Goal: Task Accomplishment & Management: Use online tool/utility

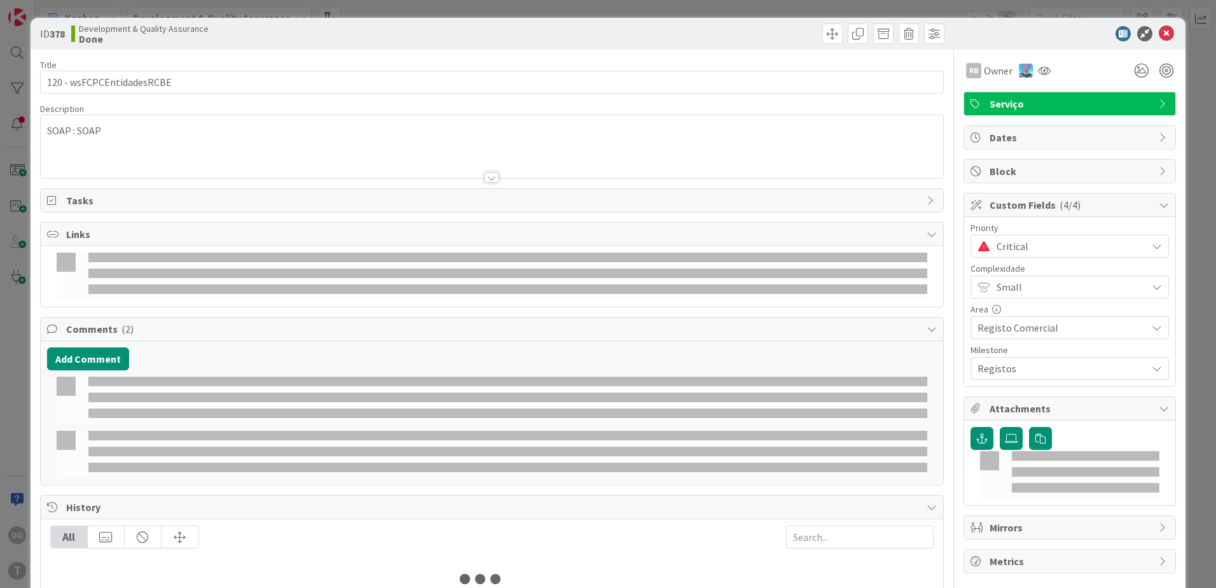
select select "java"
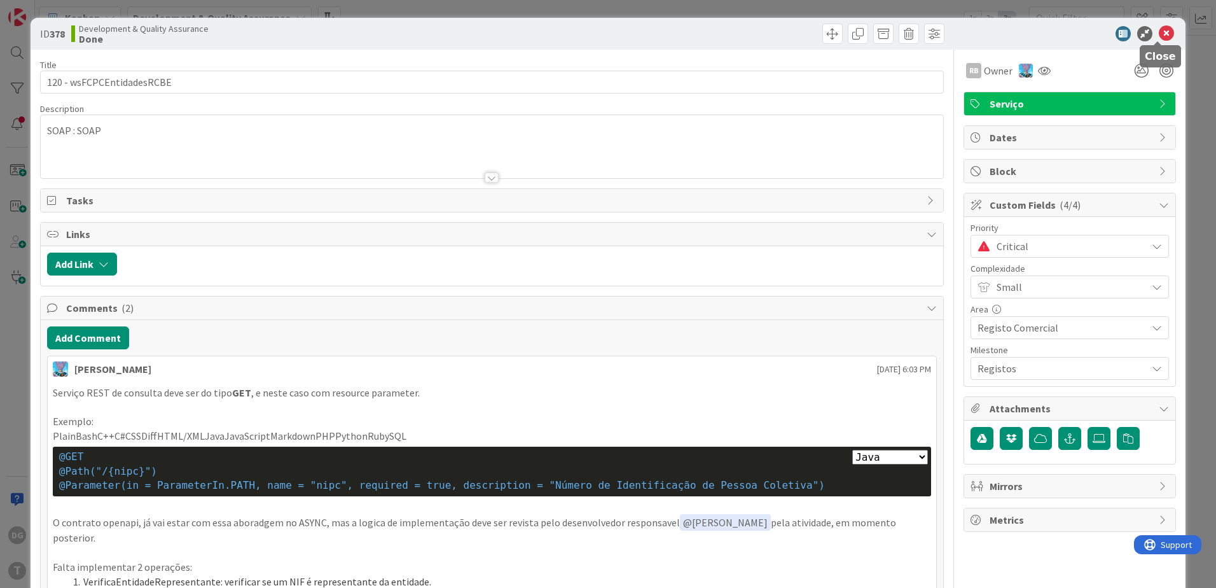
click at [1158, 31] on icon at bounding box center [1165, 33] width 15 height 15
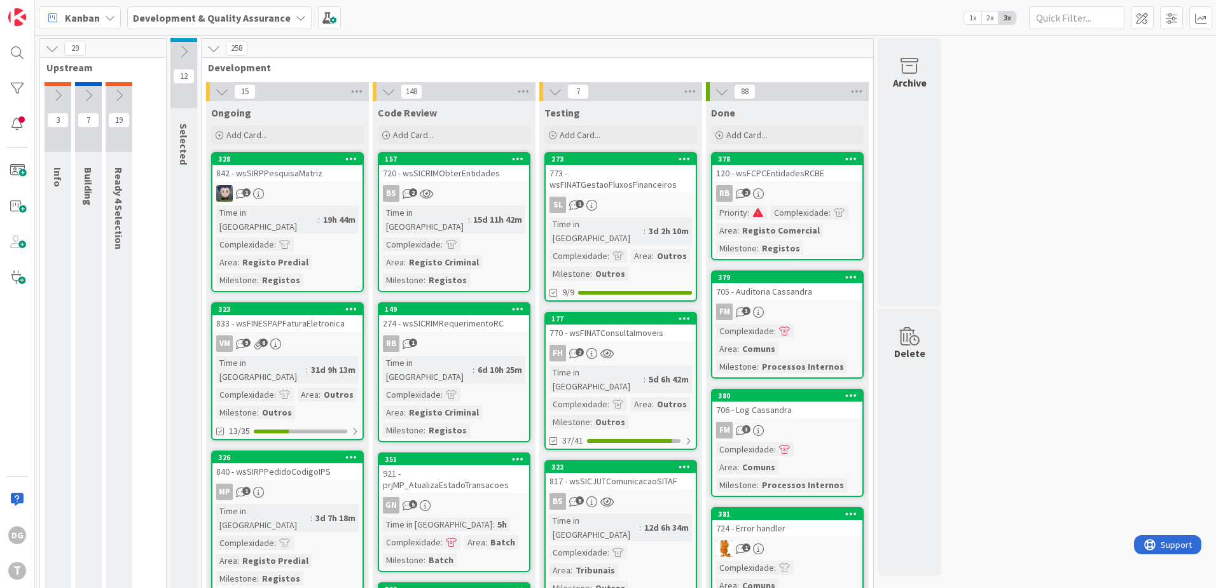
click at [758, 214] on span at bounding box center [757, 212] width 11 height 9
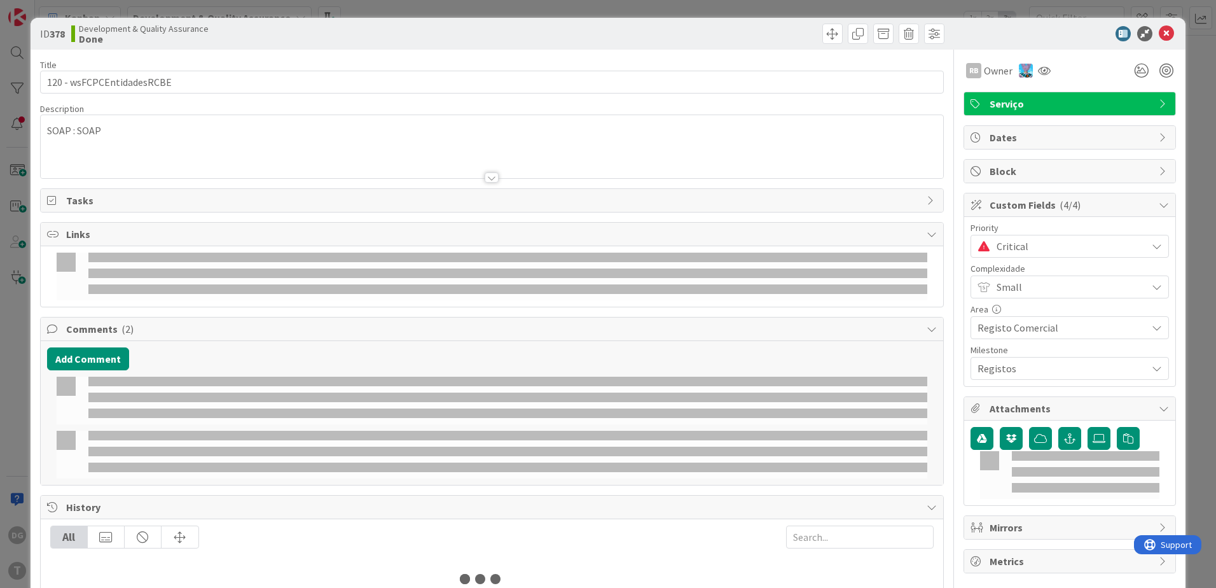
select select "java"
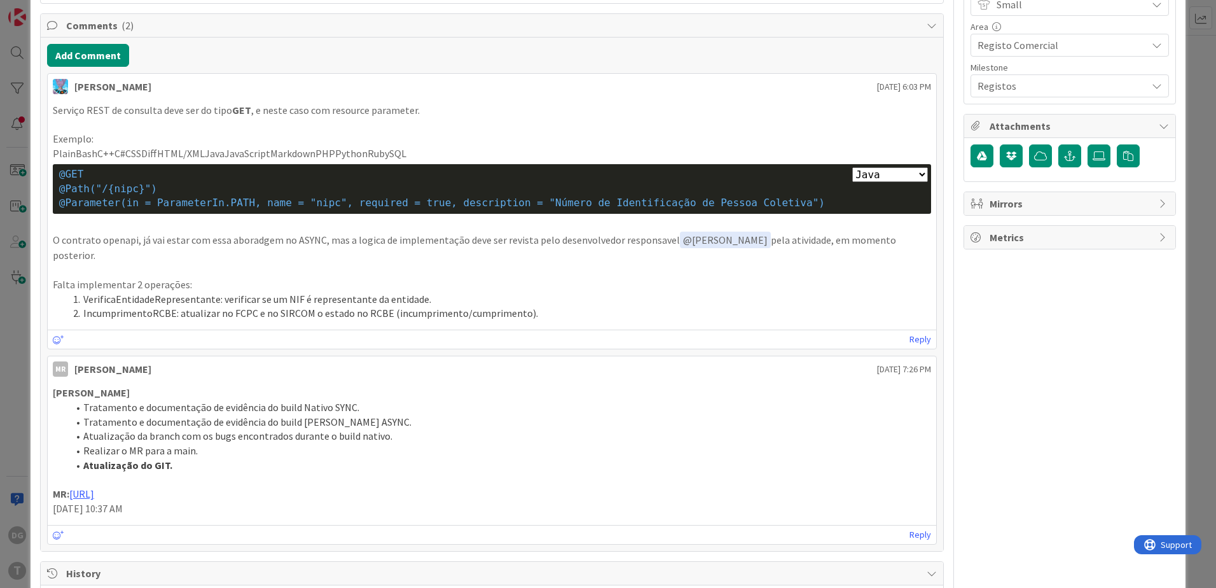
scroll to position [64, 0]
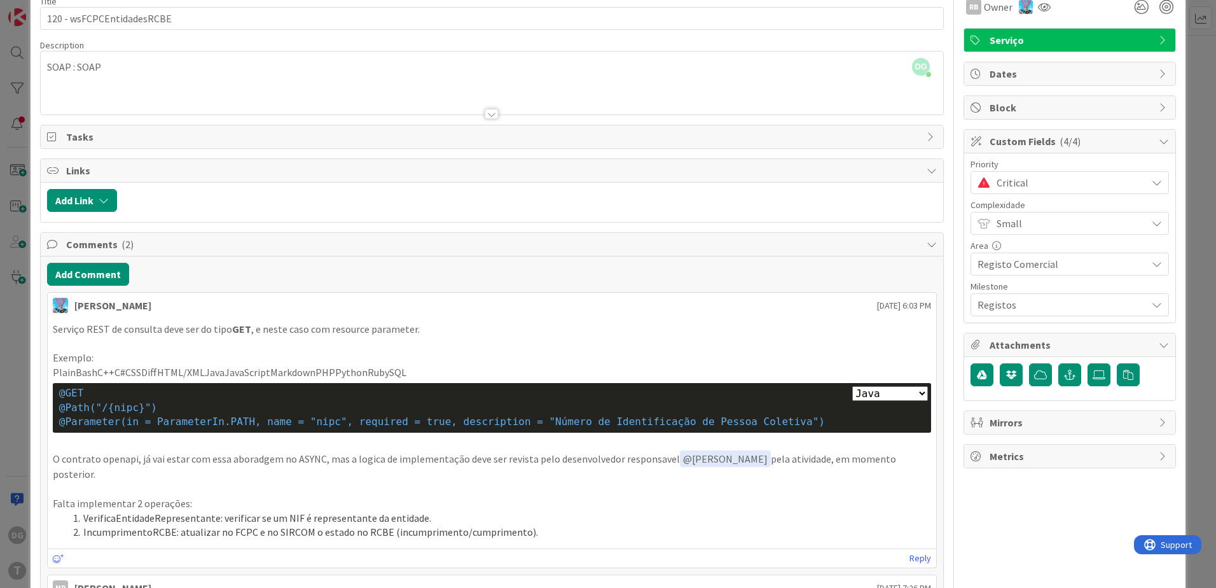
click at [10, 381] on div "ID 378 Development & Quality Assurance Done Title 25 / 128 120 - wsFCPCEntidade…" at bounding box center [608, 294] width 1216 height 588
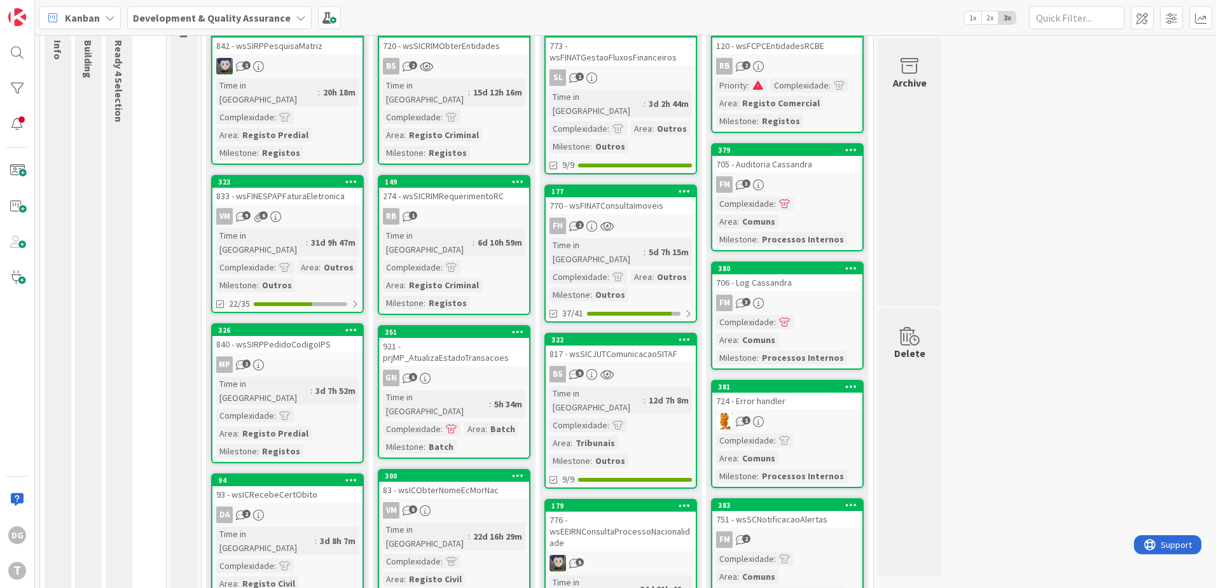
scroll to position [64, 0]
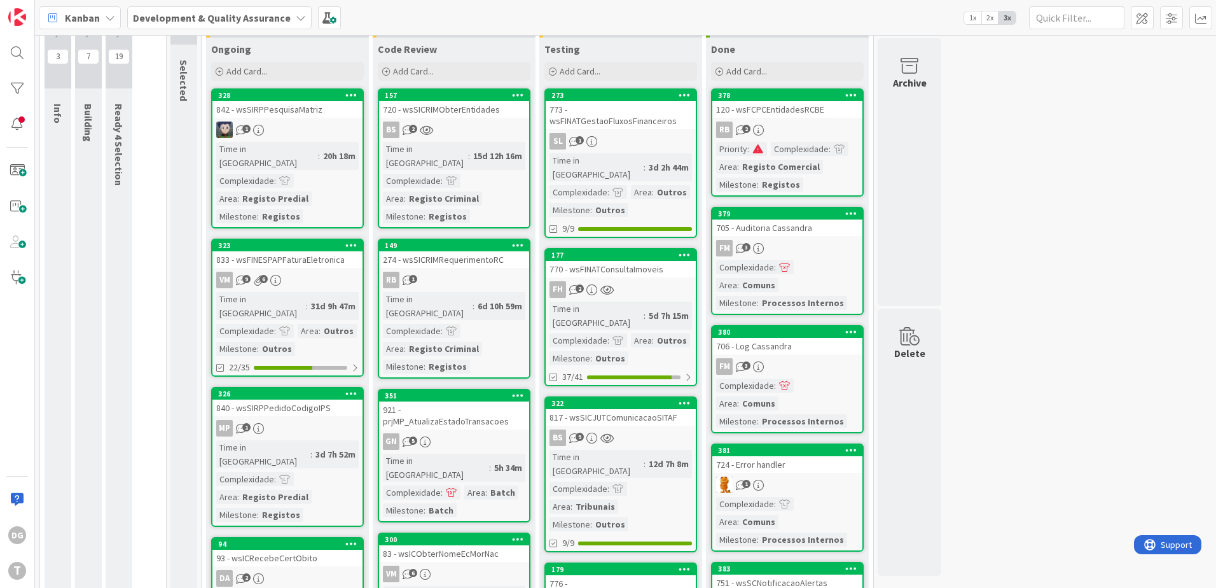
click at [631, 281] on div "FH 2" at bounding box center [621, 289] width 150 height 17
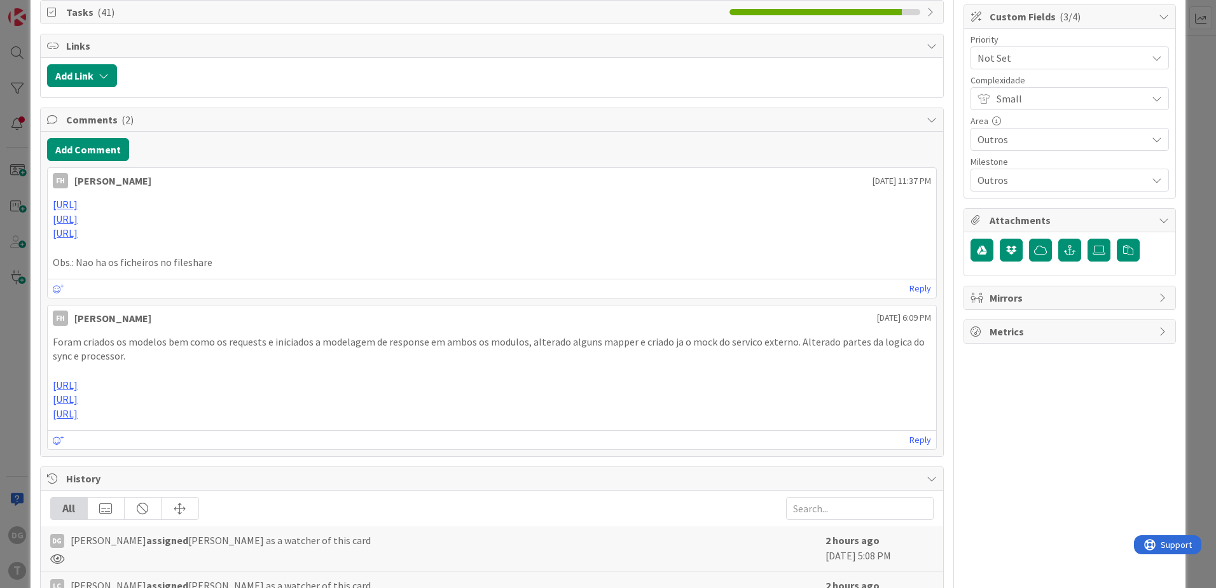
scroll to position [191, 0]
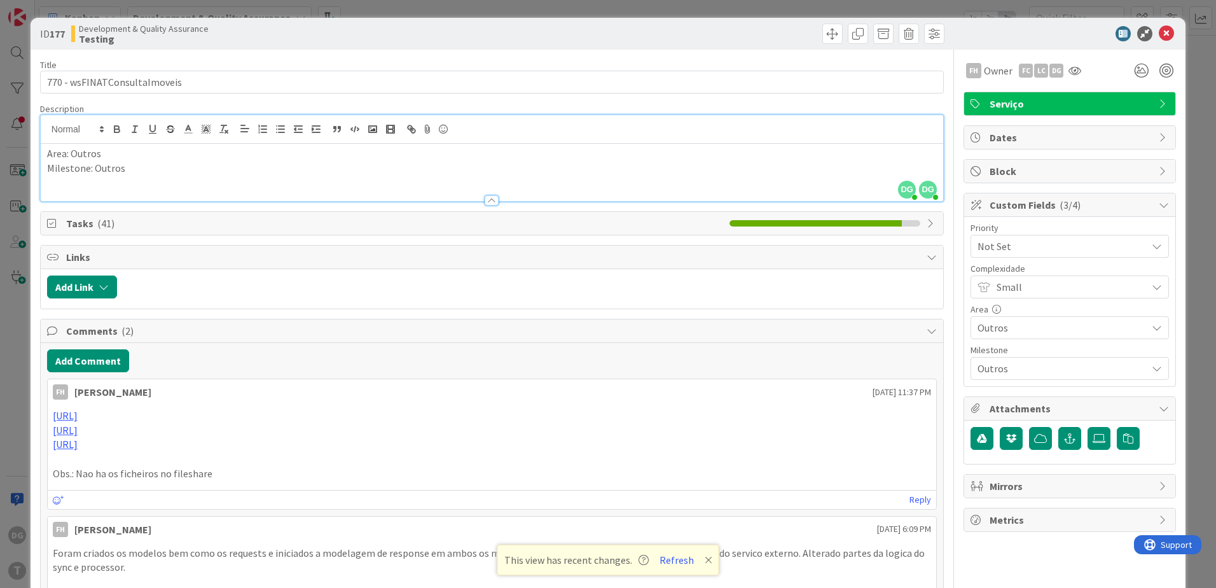
click at [3, 340] on div "ID 177 Development & Quality Assurance Testing Title 28 / 128 770 - wsFINATCons…" at bounding box center [608, 294] width 1216 height 588
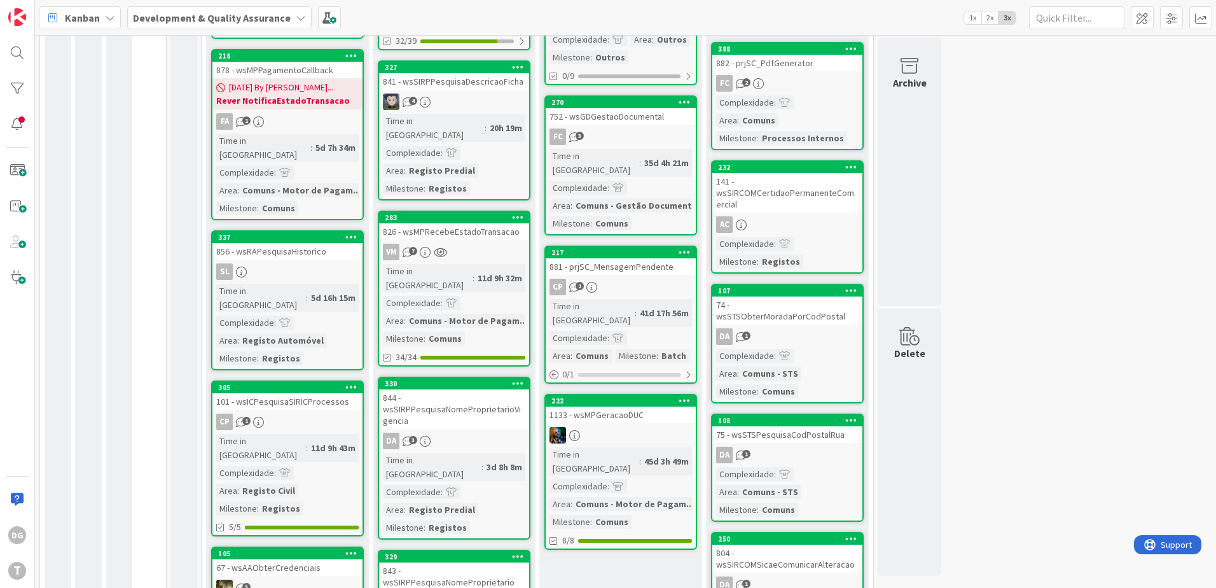
scroll to position [699, 0]
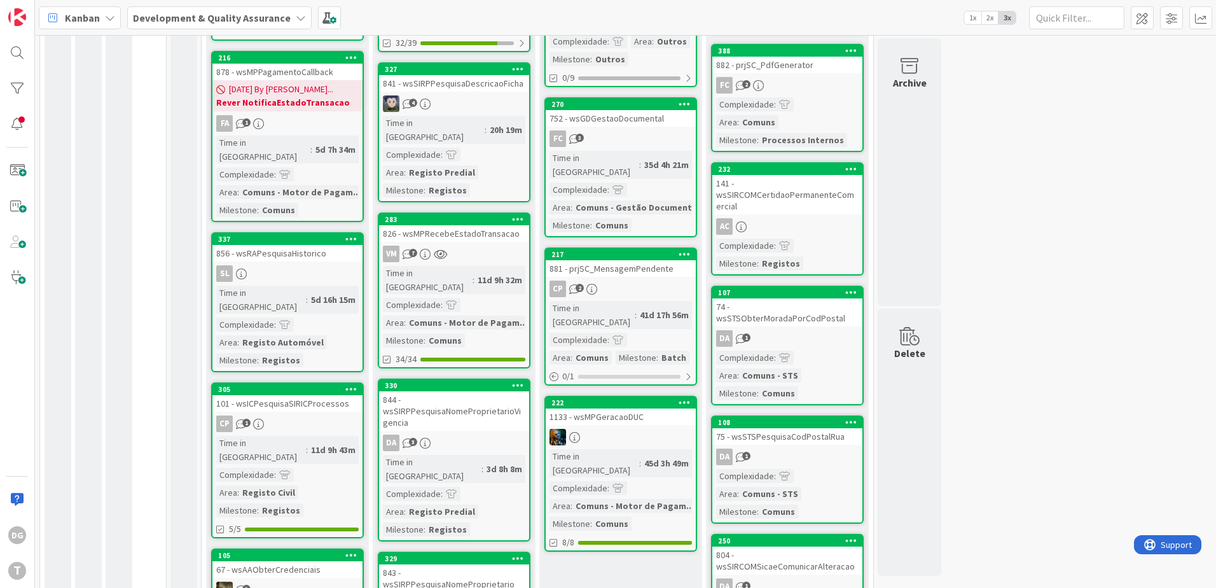
click at [574, 432] on icon at bounding box center [574, 437] width 11 height 11
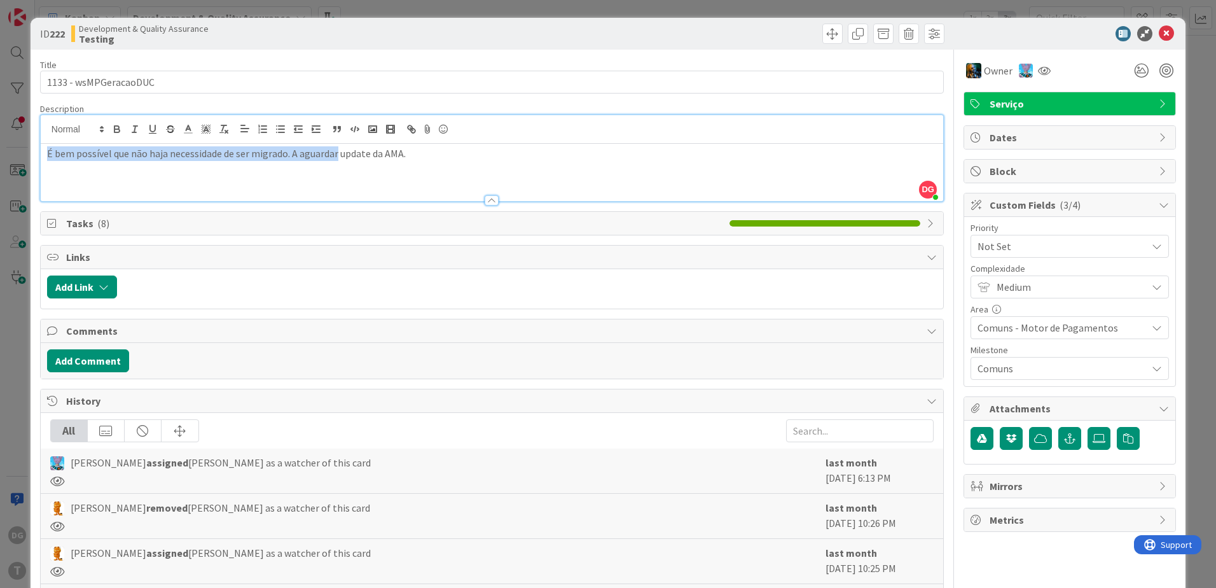
drag, startPoint x: 48, startPoint y: 133, endPoint x: 339, endPoint y: 149, distance: 291.0
click at [339, 149] on p "É bem possível que não haja necessidade de ser migrado. A aguardar update da AM…" at bounding box center [492, 153] width 890 height 15
click at [415, 226] on span "Tasks ( 8 )" at bounding box center [394, 223] width 657 height 15
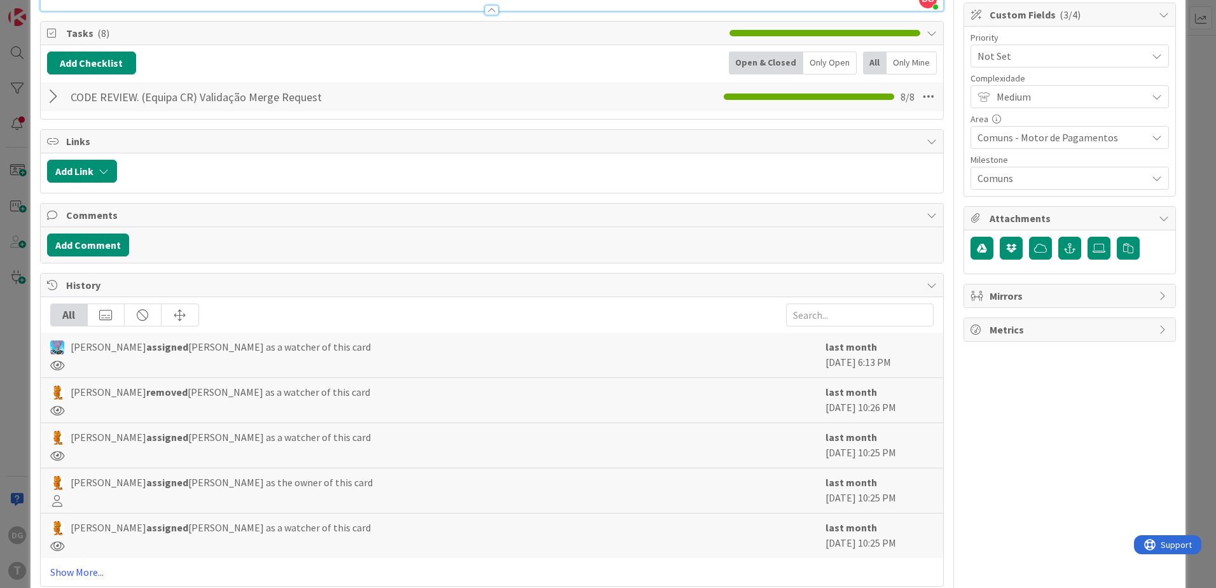
scroll to position [191, 0]
click at [413, 395] on div "Rafael Lima removed Rafael Lima as a watcher of this card" at bounding box center [434, 390] width 769 height 15
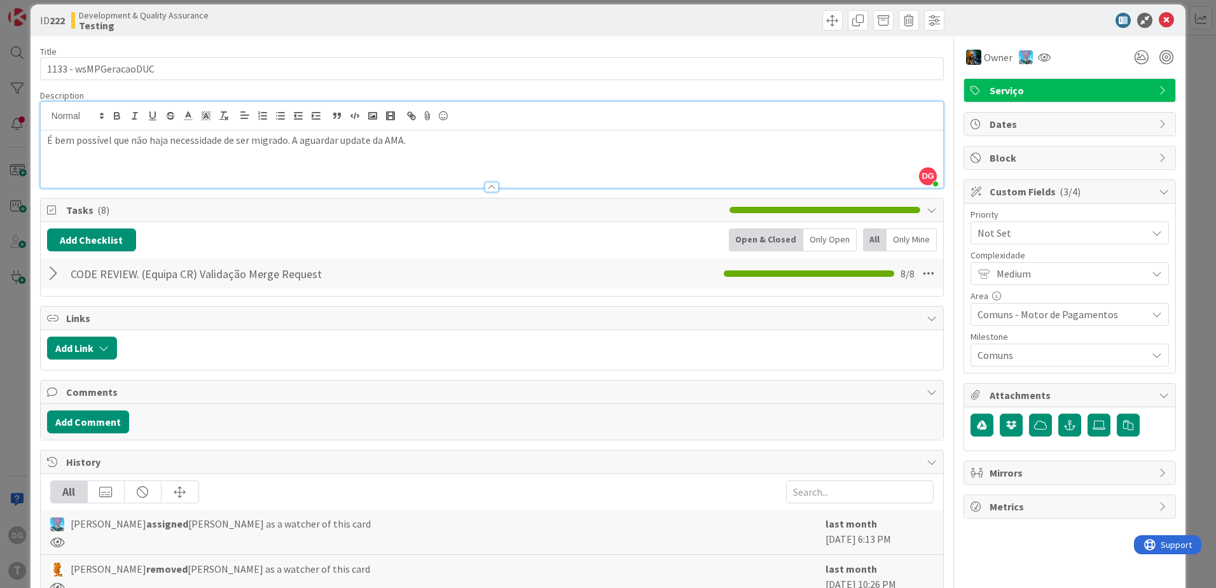
scroll to position [0, 0]
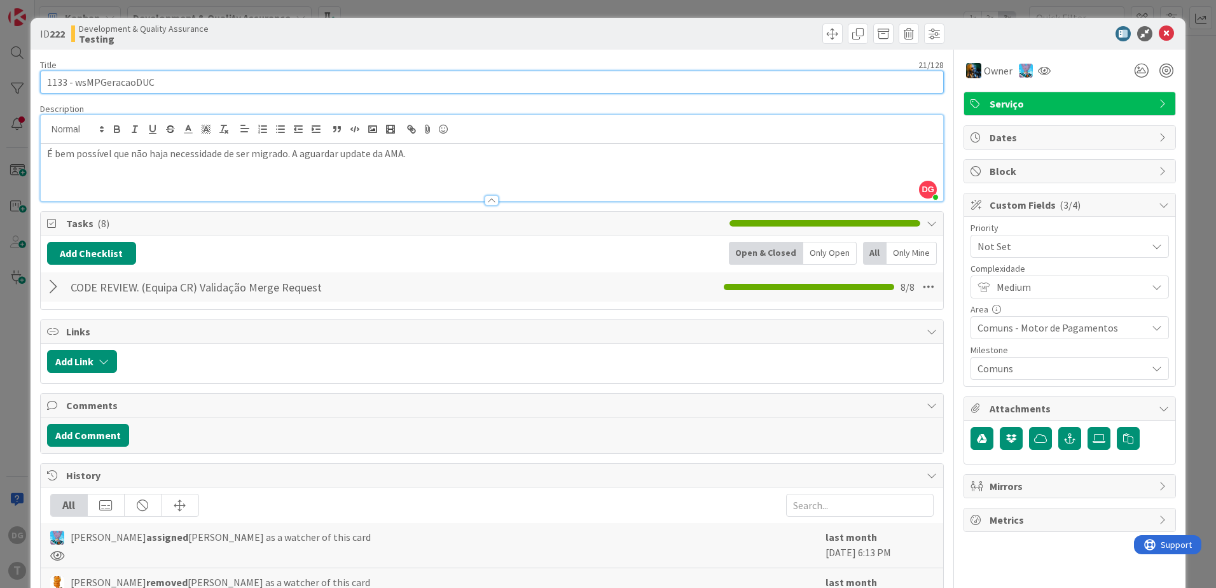
drag, startPoint x: 167, startPoint y: 84, endPoint x: 75, endPoint y: 83, distance: 91.6
click at [75, 83] on input "1133 - wsMPGeracaoDUC" at bounding box center [492, 82] width 904 height 23
